Goal: Transaction & Acquisition: Purchase product/service

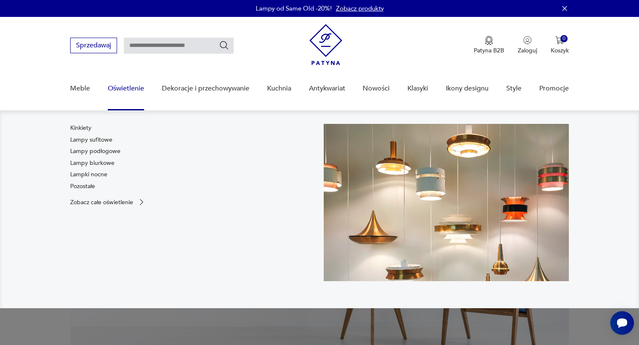
click at [127, 89] on link "Oświetlenie" at bounding box center [126, 88] width 36 height 33
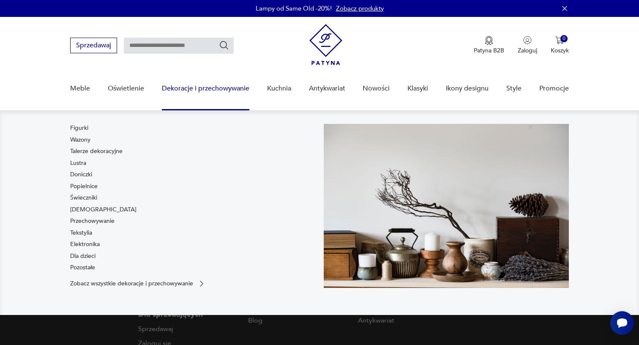
scroll to position [18, 0]
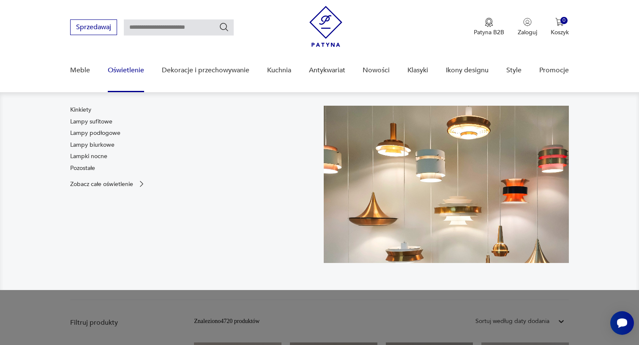
click at [134, 72] on link "Oświetlenie" at bounding box center [126, 70] width 36 height 33
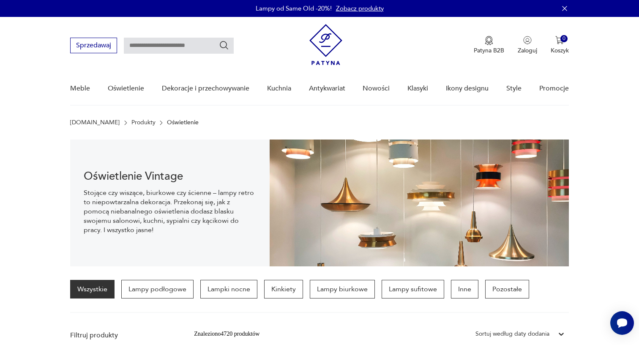
scroll to position [0, 0]
click at [200, 47] on input "text" at bounding box center [179, 46] width 110 height 16
type input "******"
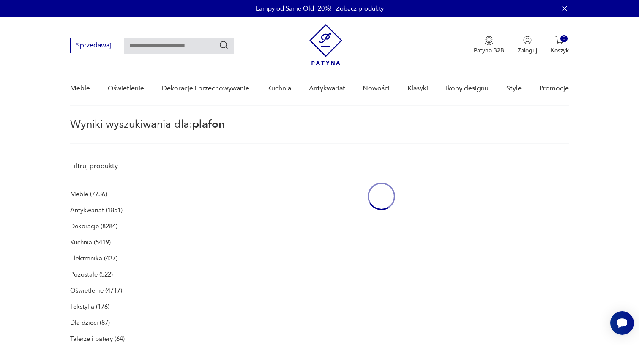
type input "******"
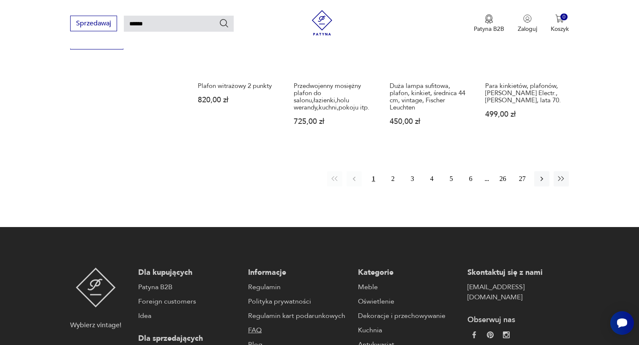
scroll to position [587, 0]
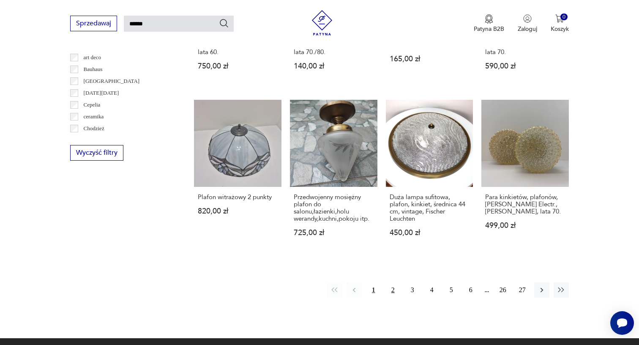
click at [395, 282] on button "2" at bounding box center [393, 289] width 15 height 15
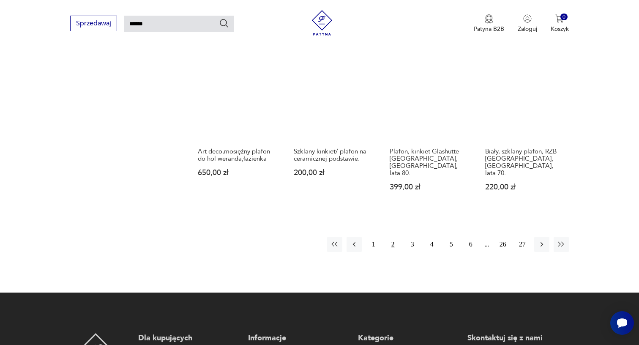
scroll to position [626, 0]
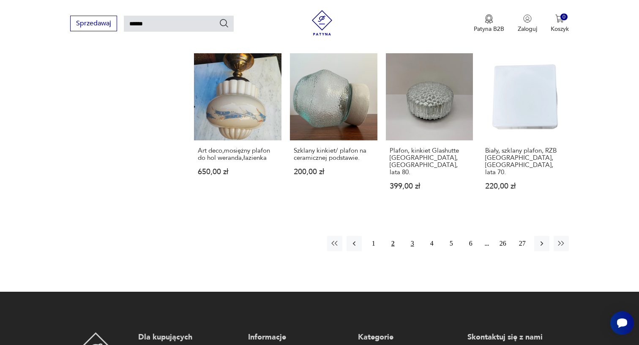
click at [409, 246] on button "3" at bounding box center [412, 243] width 15 height 15
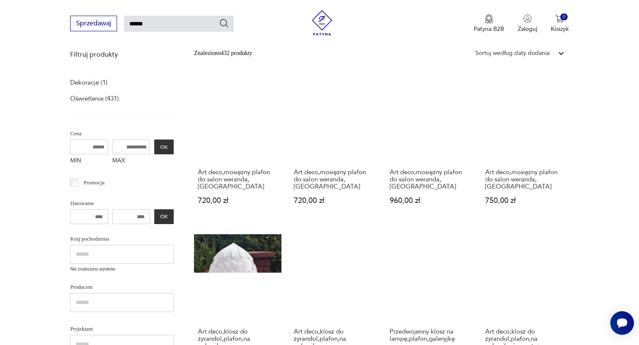
scroll to position [30, 0]
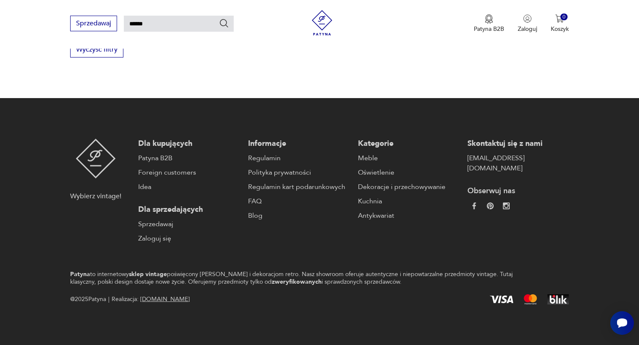
scroll to position [562, 0]
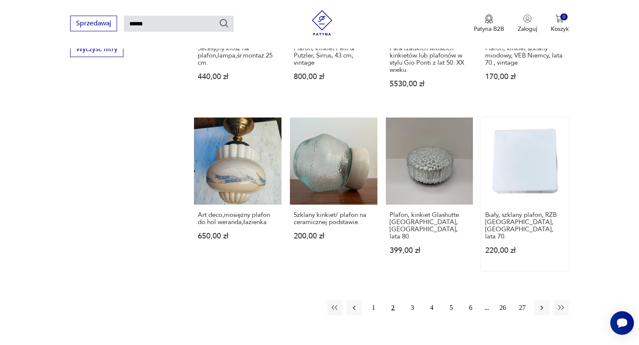
click at [510, 191] on link "Biały, szklany plafon, RZB [GEOGRAPHIC_DATA], [GEOGRAPHIC_DATA], lata 70. 220,0…" at bounding box center [526, 194] width 88 height 153
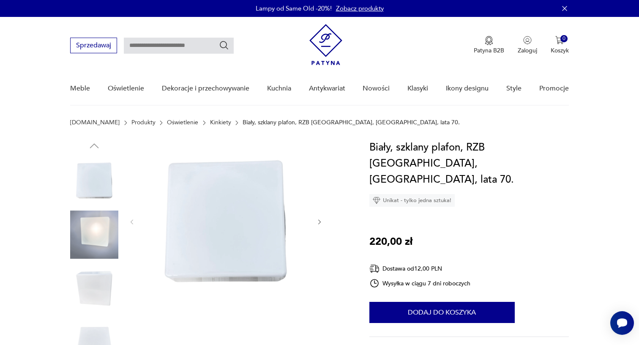
click at [319, 224] on icon "button" at bounding box center [319, 221] width 3 height 5
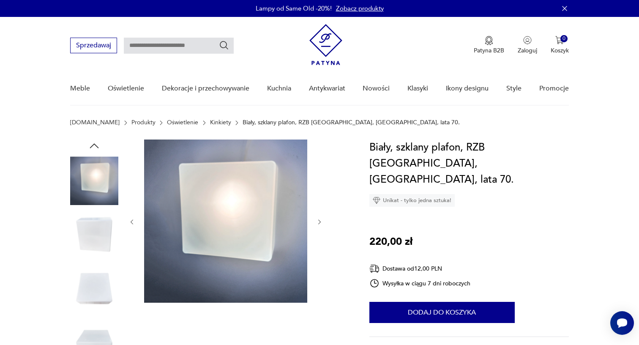
click at [320, 226] on div at bounding box center [226, 222] width 195 height 165
click at [210, 124] on link "Kinkiety" at bounding box center [220, 122] width 21 height 7
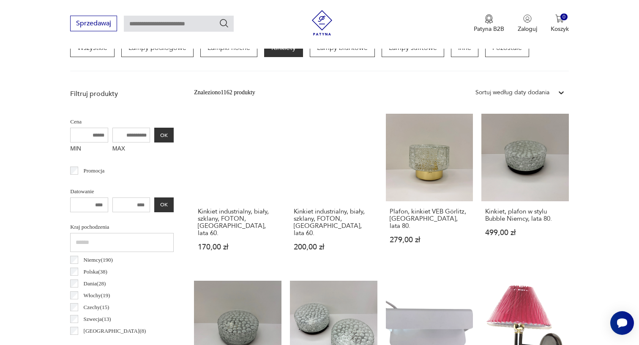
scroll to position [241, 0]
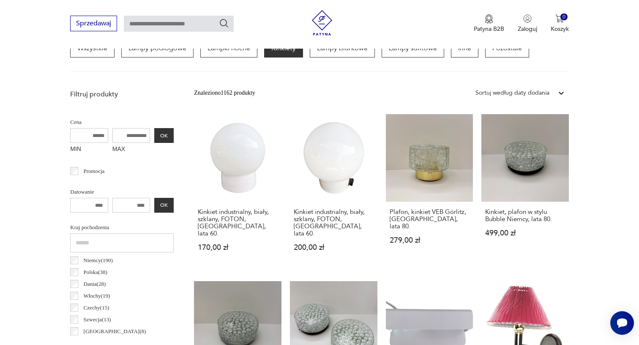
click at [112, 132] on input "MAX" at bounding box center [131, 135] width 38 height 15
type input "***"
click at [154, 132] on button "OK" at bounding box center [163, 135] width 19 height 15
